Goal: Find specific page/section: Find specific page/section

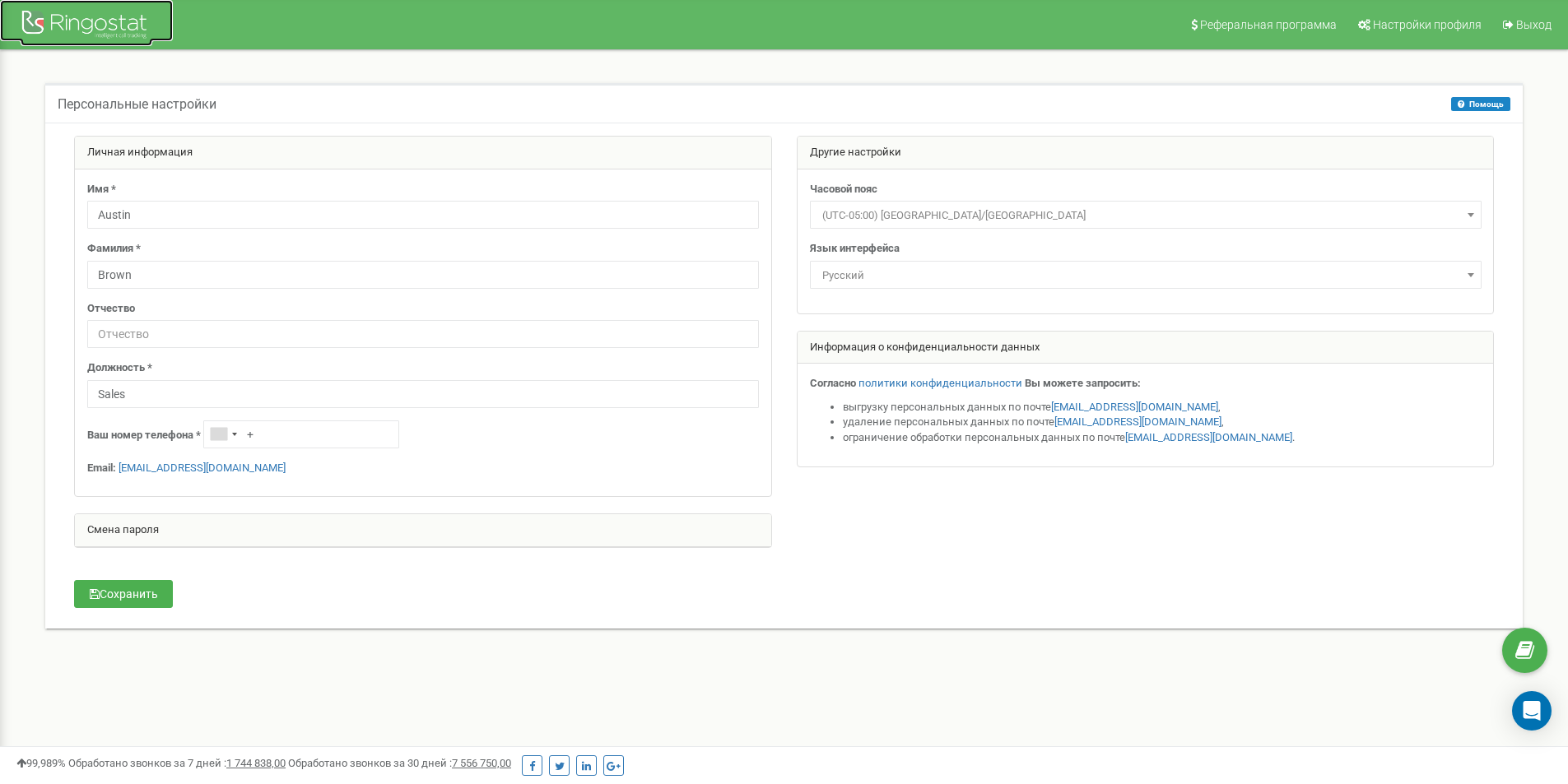
click at [92, 11] on div at bounding box center [86, 27] width 132 height 39
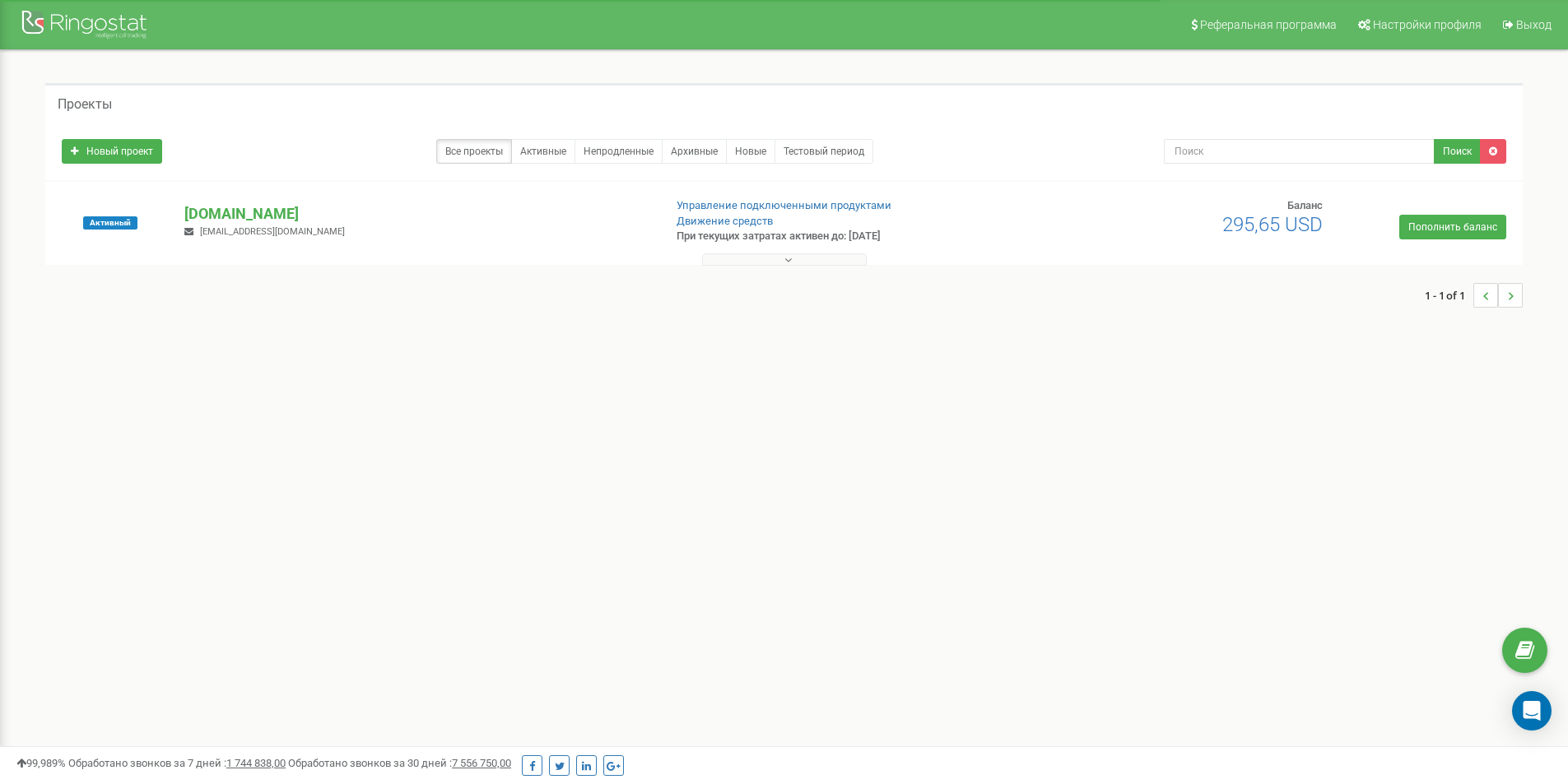
click at [821, 258] on button at bounding box center [784, 259] width 164 height 12
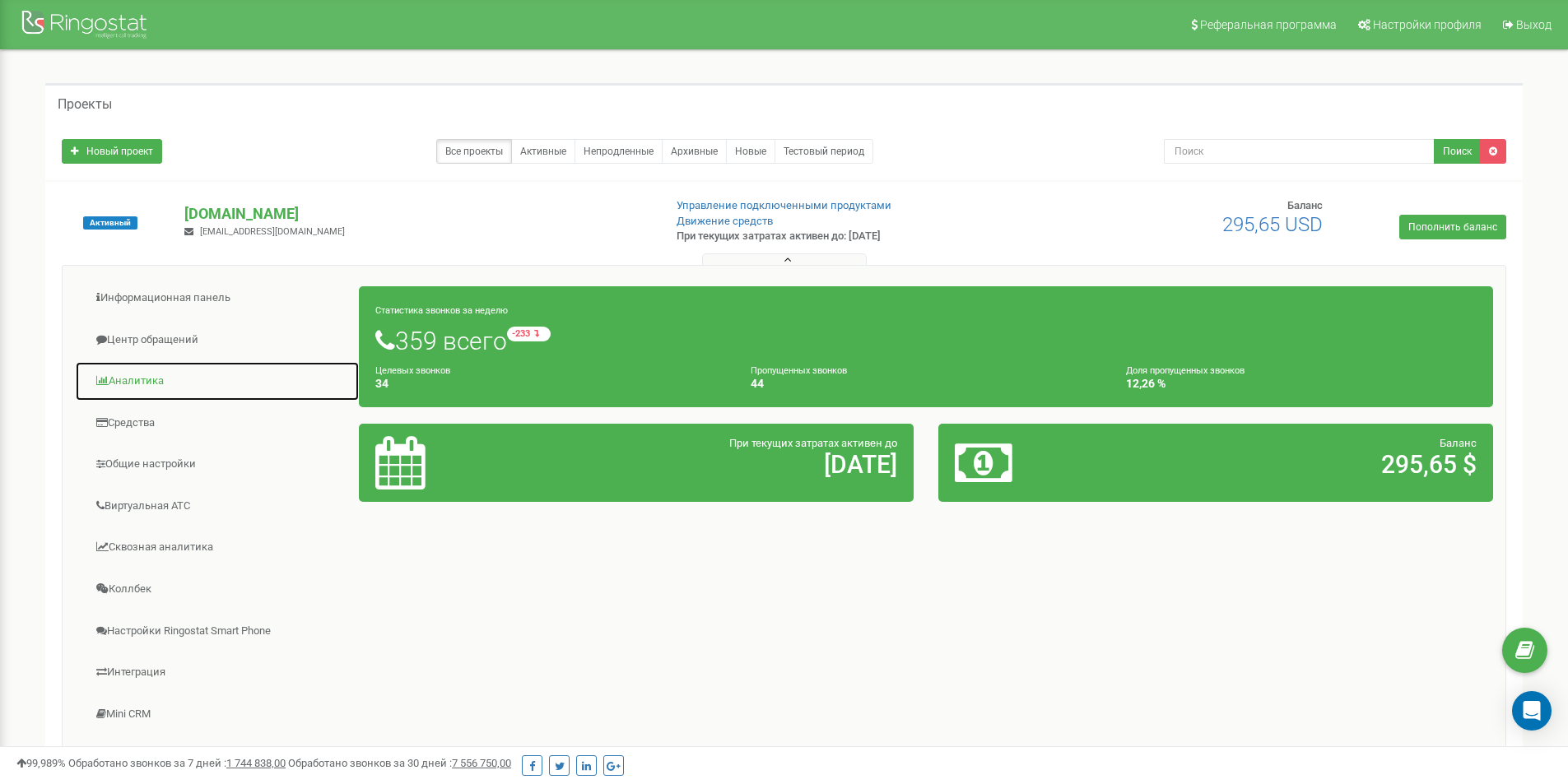
click at [154, 385] on link "Аналитика" at bounding box center [217, 380] width 285 height 40
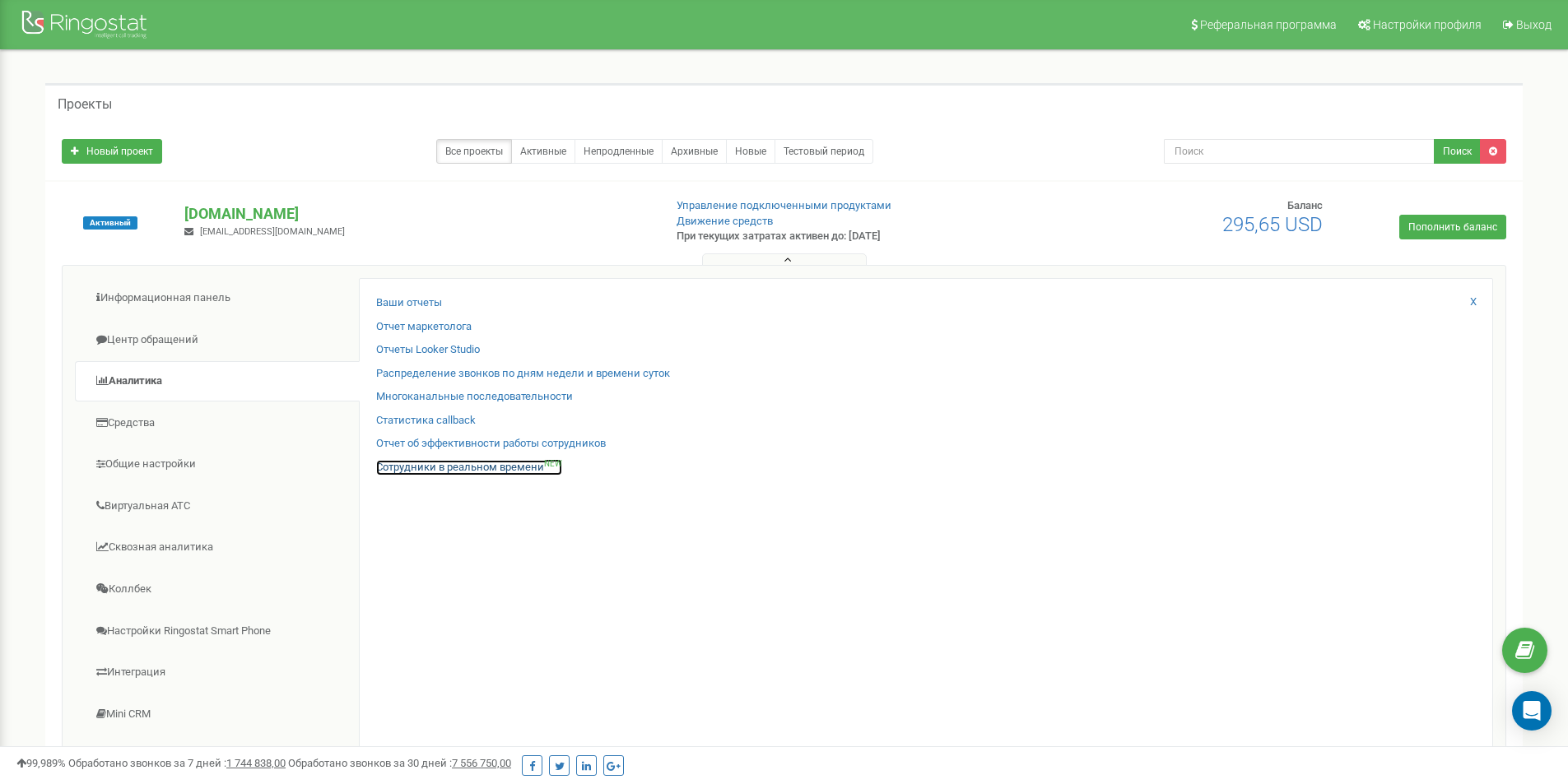
click at [454, 464] on link "Сотрудники в реальном времени NEW" at bounding box center [469, 468] width 186 height 15
